Goal: Find specific fact: Find specific fact

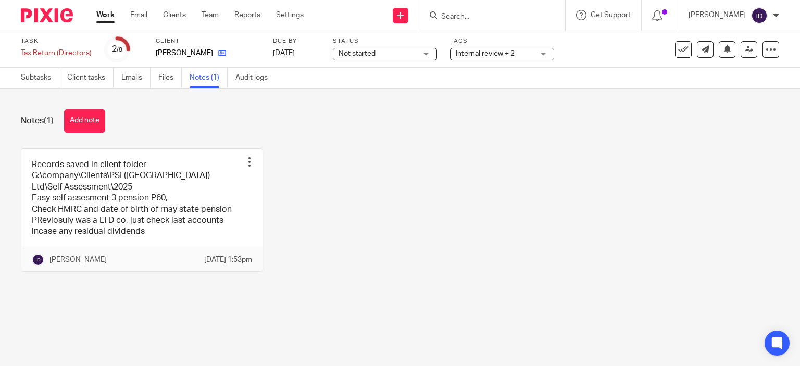
click at [218, 52] on icon at bounding box center [222, 53] width 8 height 8
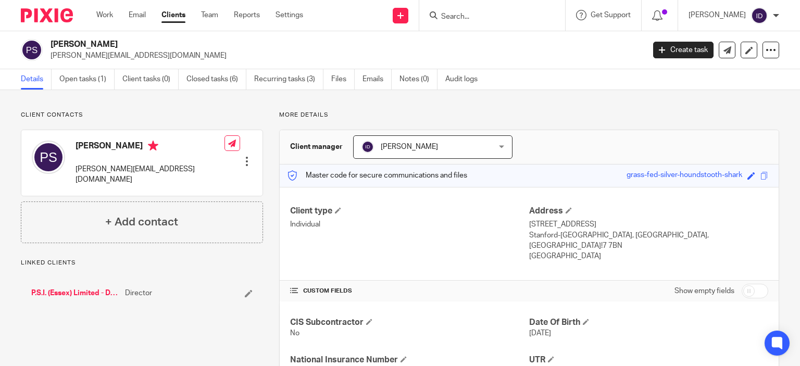
click at [478, 287] on div "CUSTOM FIELDS Show empty fields" at bounding box center [529, 291] width 478 height 21
click at [543, 365] on span "4288035589" at bounding box center [550, 370] width 42 height 7
copy span "4288035589"
